Goal: Navigation & Orientation: Find specific page/section

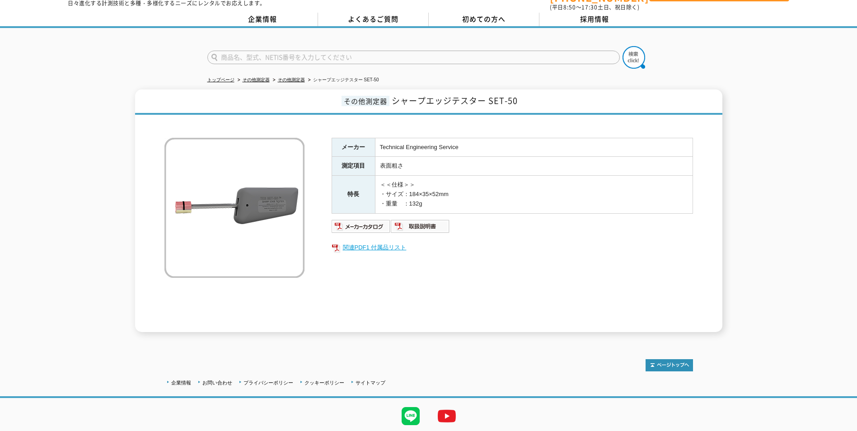
scroll to position [45, 0]
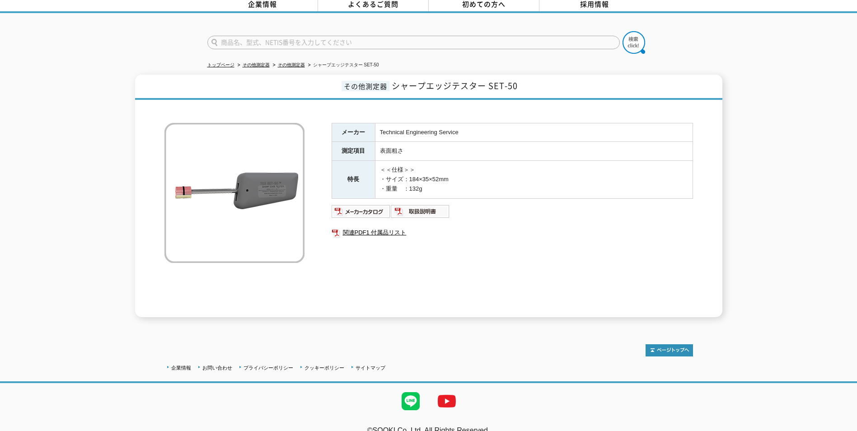
click at [260, 186] on img at bounding box center [234, 193] width 140 height 140
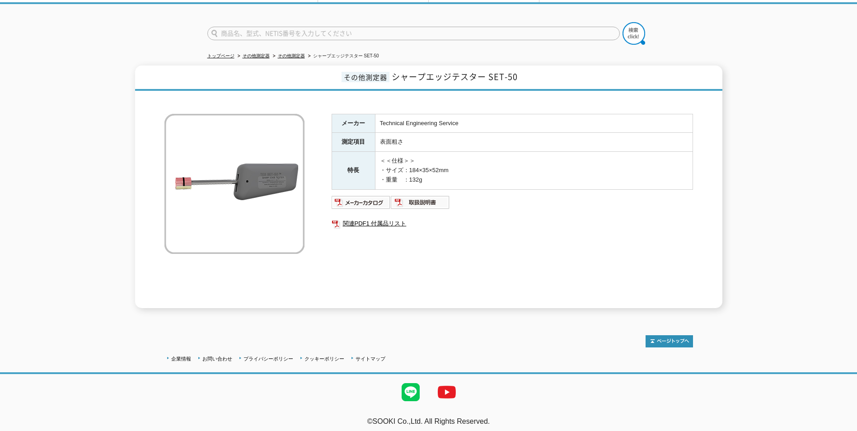
scroll to position [0, 0]
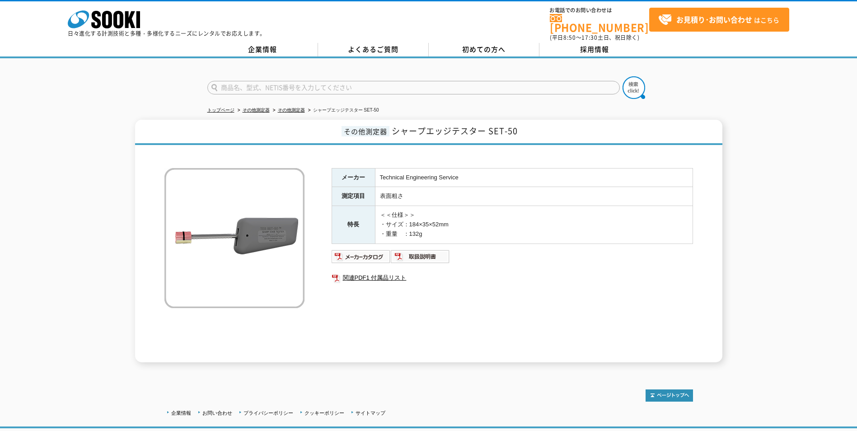
click at [448, 359] on div "トップページ その他測定器 その他測定器 シャープエッジテスター SET-50 その他測定器 シャープエッジテスター SET-50 メーカー Technica…" at bounding box center [428, 214] width 857 height 313
click at [280, 242] on img at bounding box center [234, 238] width 140 height 140
click at [284, 107] on link "その他測定器" at bounding box center [291, 109] width 27 height 5
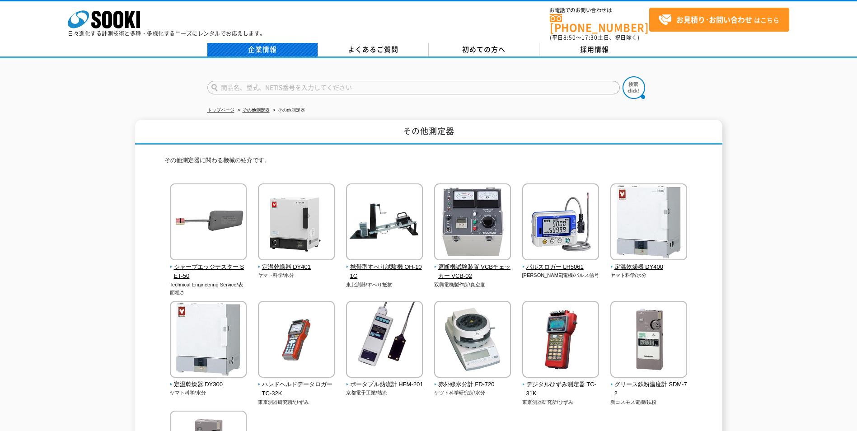
click at [255, 47] on link "企業情報" at bounding box center [262, 50] width 111 height 14
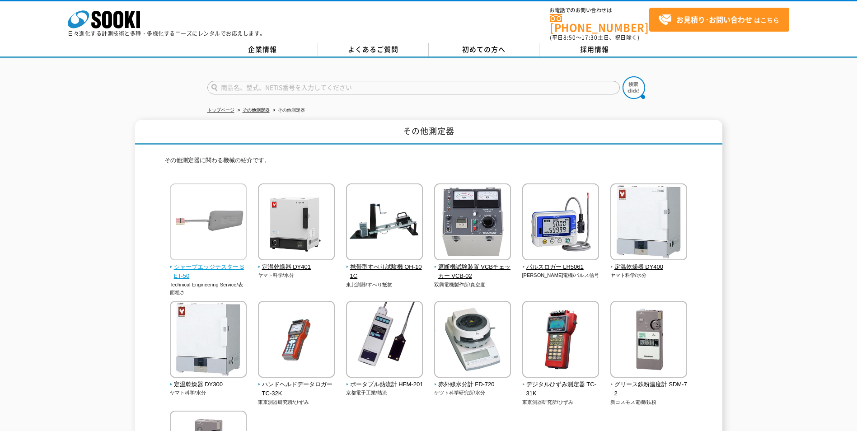
click at [184, 215] on img at bounding box center [208, 222] width 77 height 79
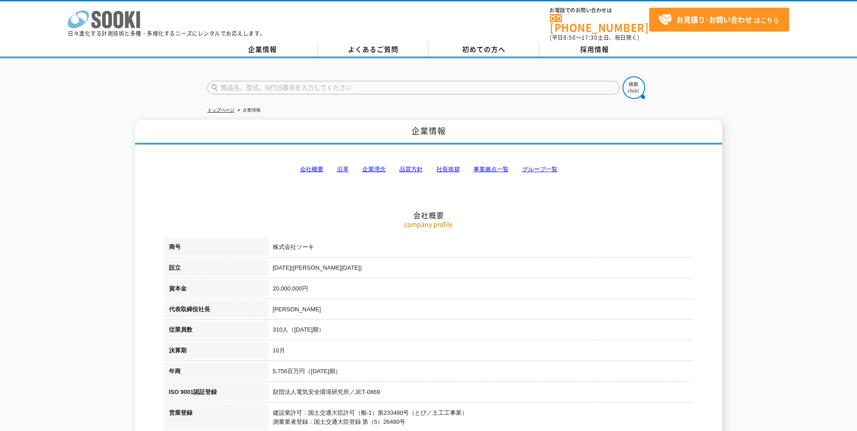
click at [106, 19] on icon "株式会社 ソーキ" at bounding box center [104, 19] width 72 height 18
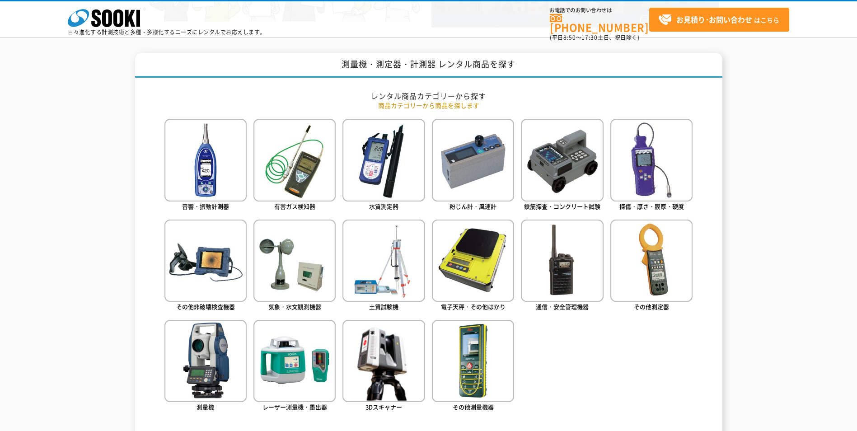
scroll to position [406, 0]
